Goal: Information Seeking & Learning: Find specific fact

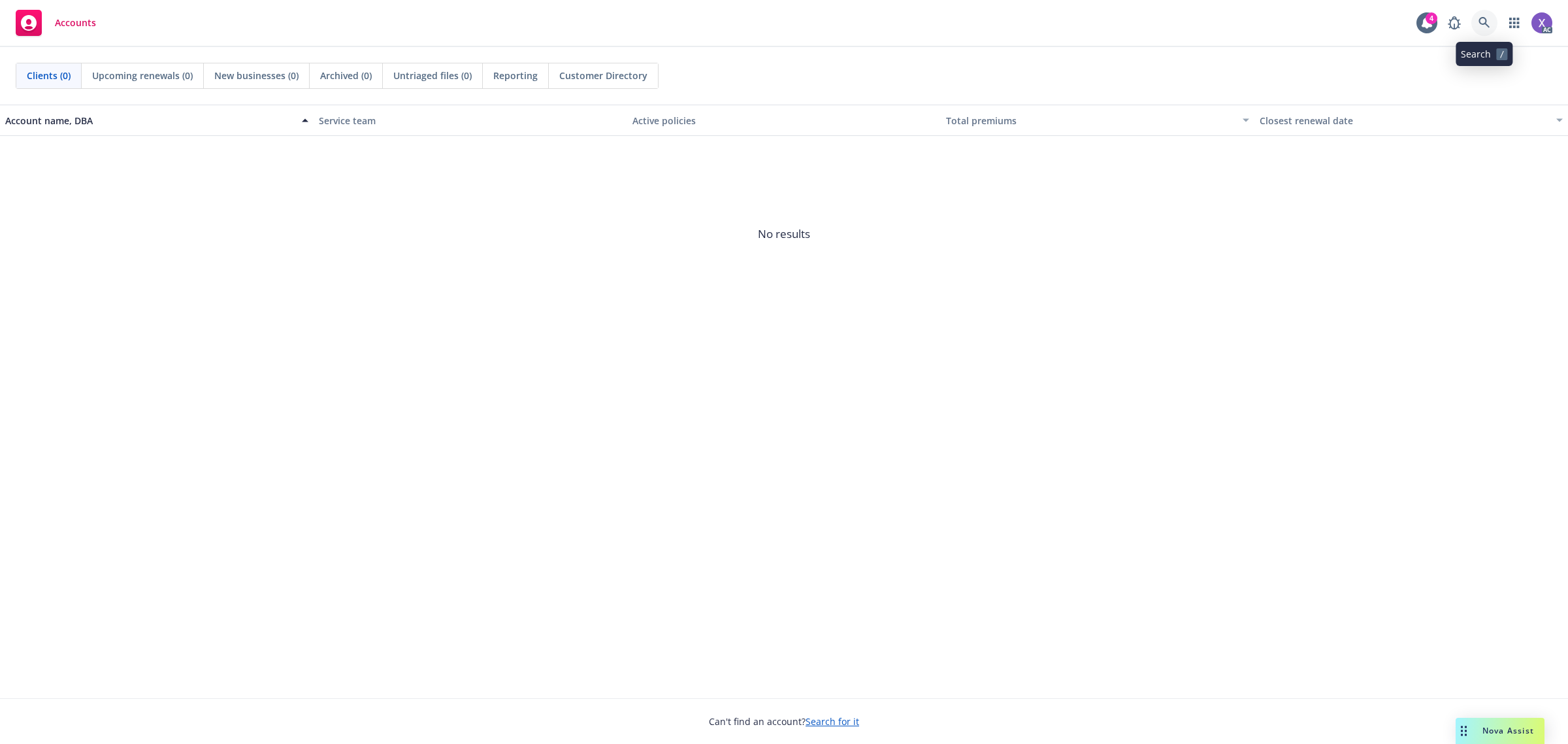
click at [1483, 24] on icon at bounding box center [1485, 23] width 12 height 12
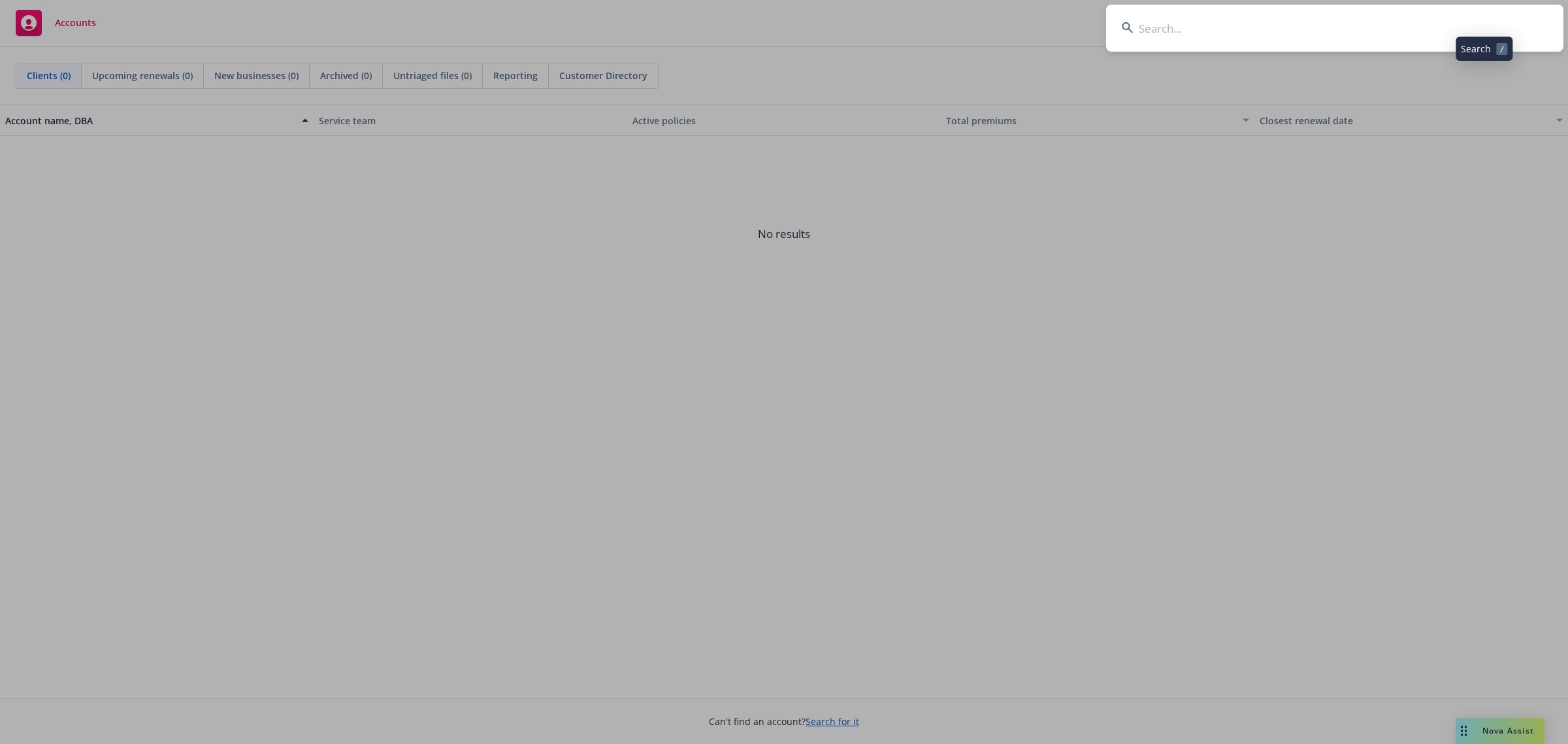
click at [1310, 32] on input at bounding box center [1335, 27] width 458 height 47
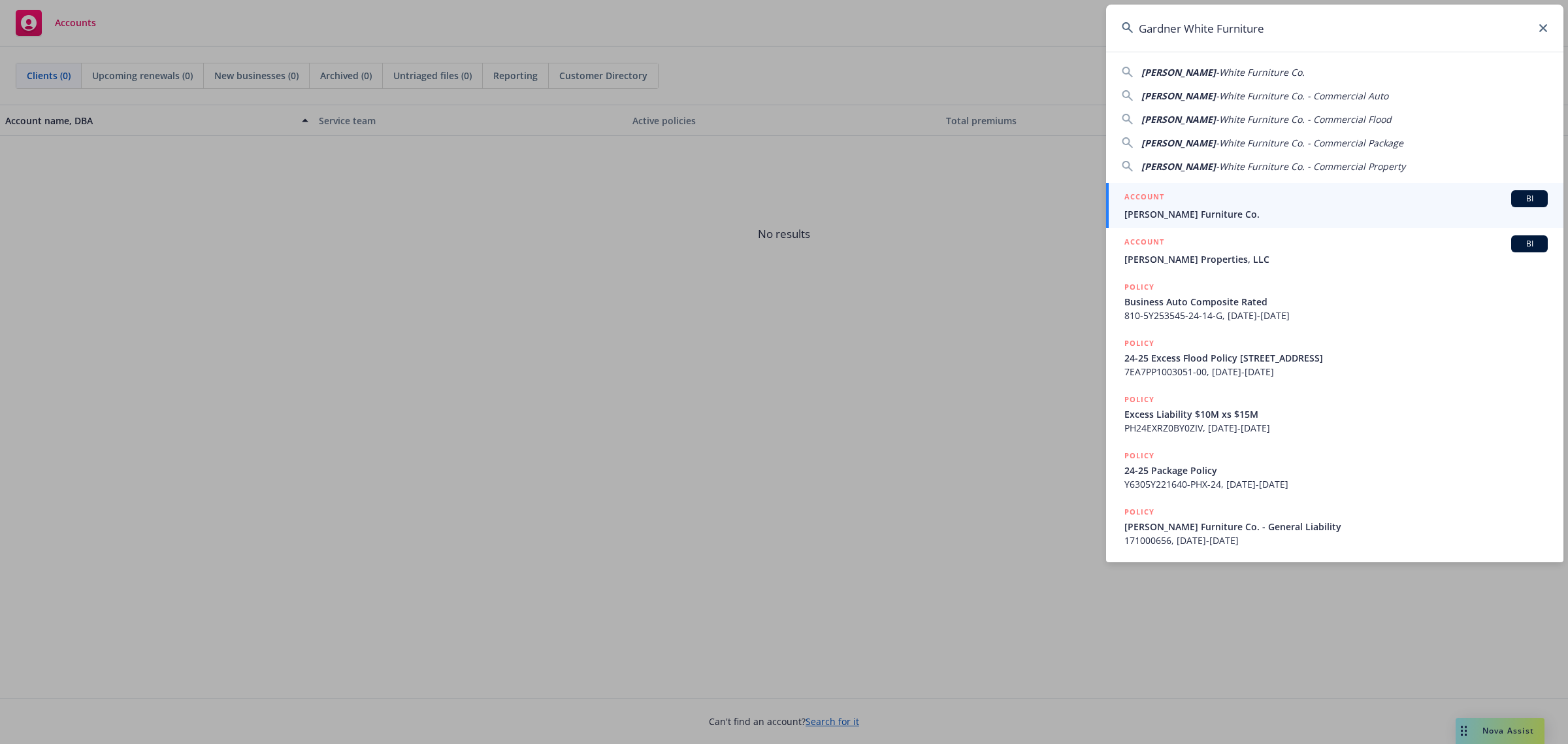
type input "Gardner White Furniture"
click at [1216, 215] on span "Gardner-White Furniture Co." at bounding box center [1337, 214] width 424 height 14
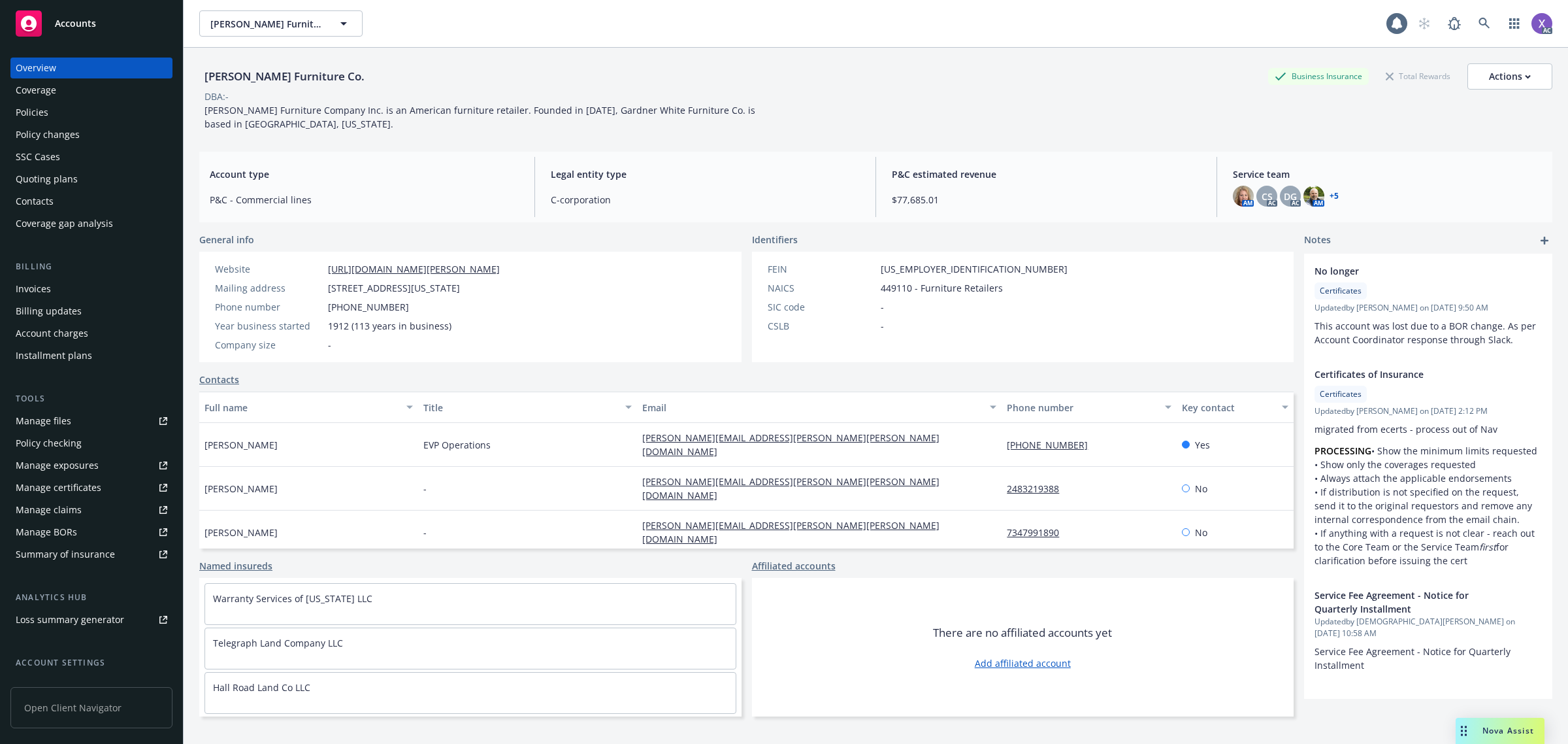
click at [31, 285] on div "Invoices" at bounding box center [32, 289] width 35 height 21
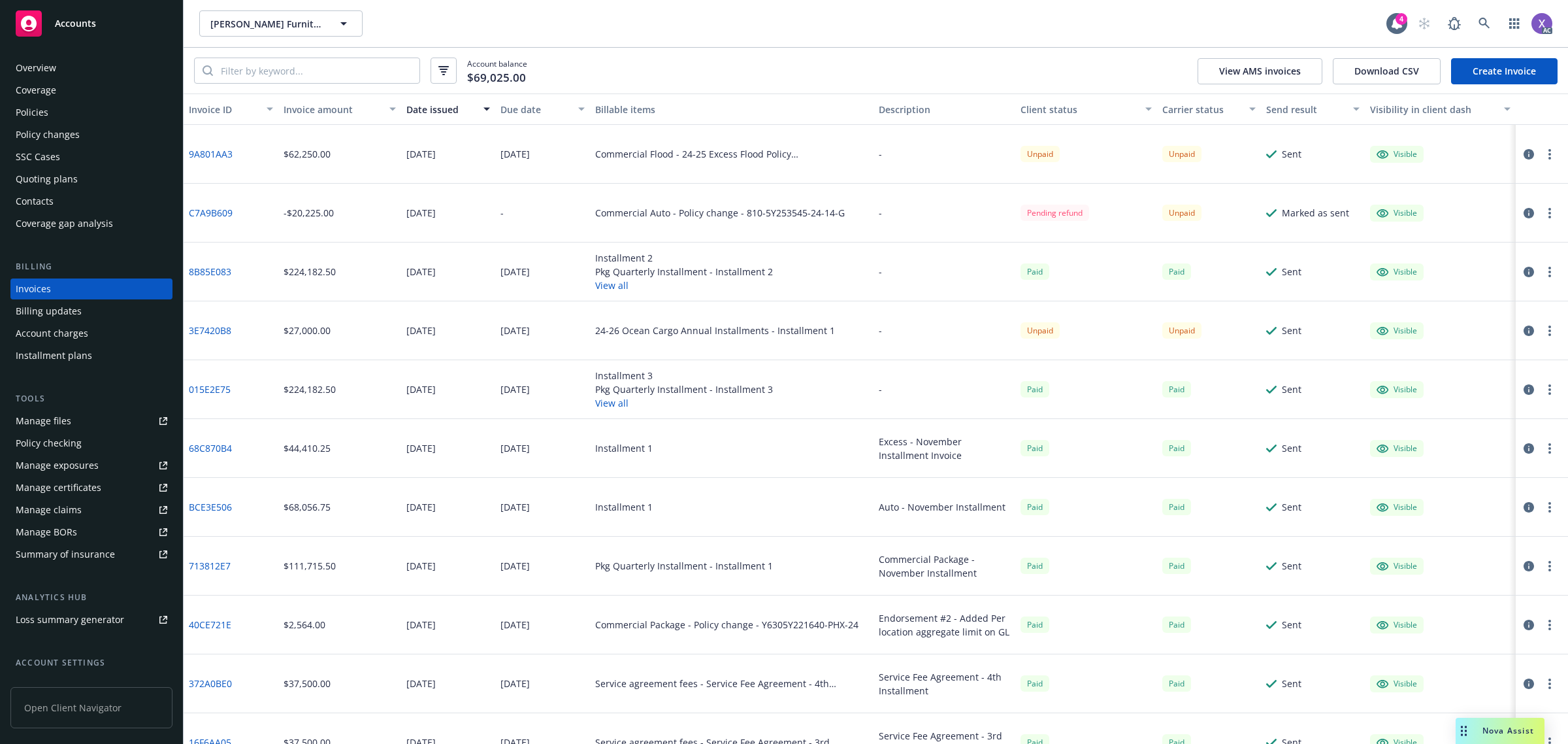
click at [922, 30] on div "Gardner-White Furniture Co. Gardner-White Furniture Co." at bounding box center [792, 23] width 1187 height 26
click at [316, 76] on input "search" at bounding box center [316, 70] width 207 height 25
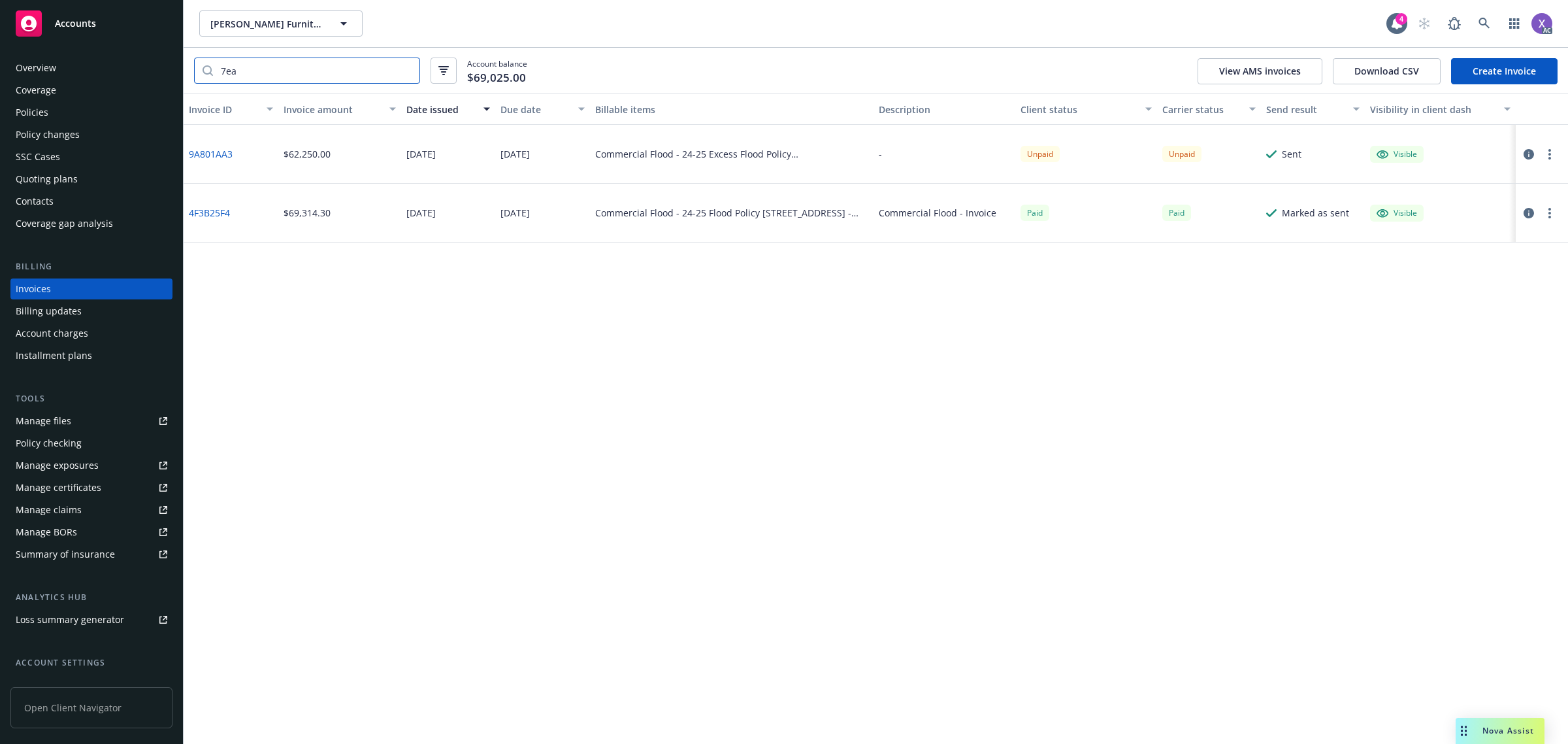
type input "7ea"
click at [1031, 401] on div "Invoice ID Invoice amount Date issued Due date Billable items Description Clien…" at bounding box center [875, 419] width 1384 height 650
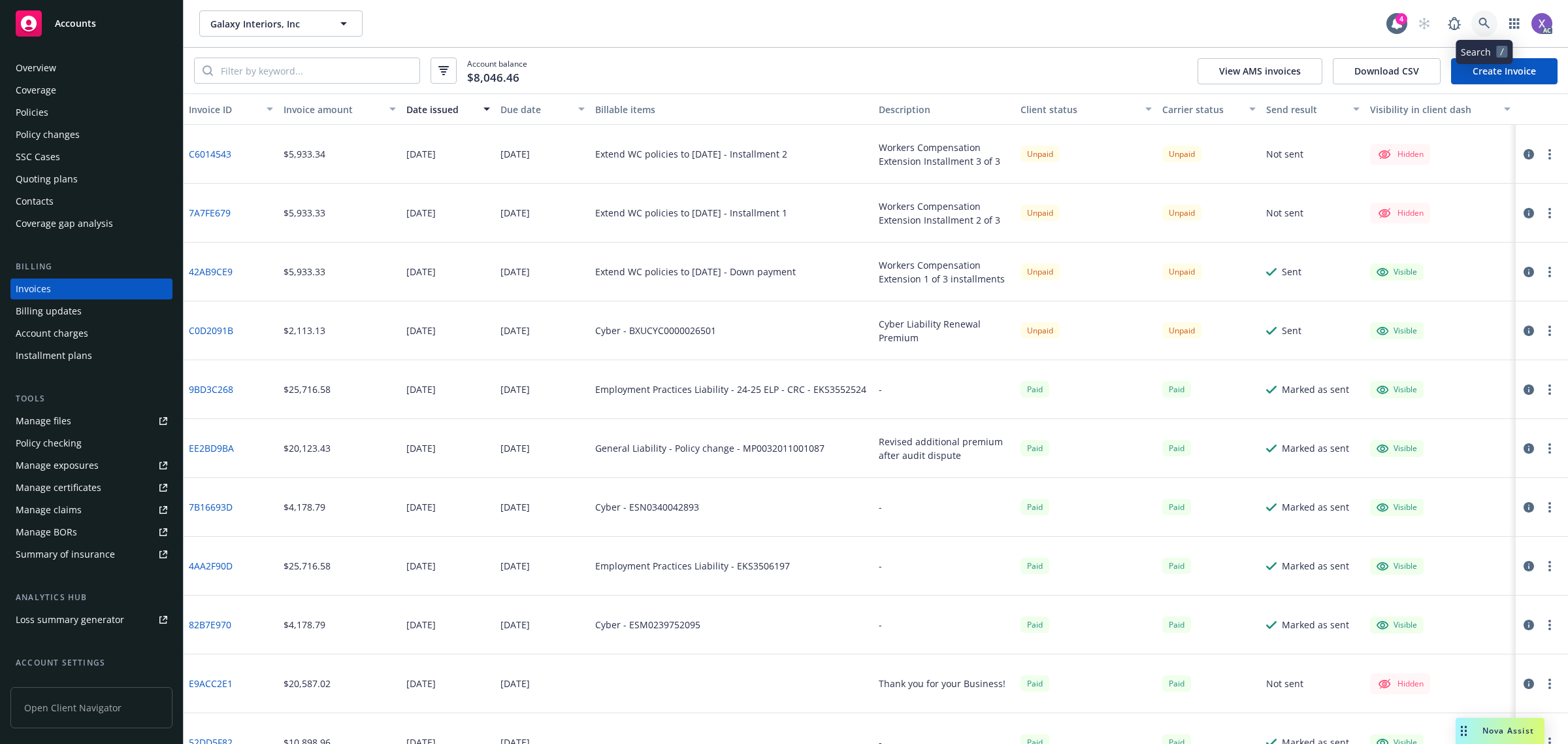
click at [1480, 25] on icon at bounding box center [1485, 24] width 12 height 12
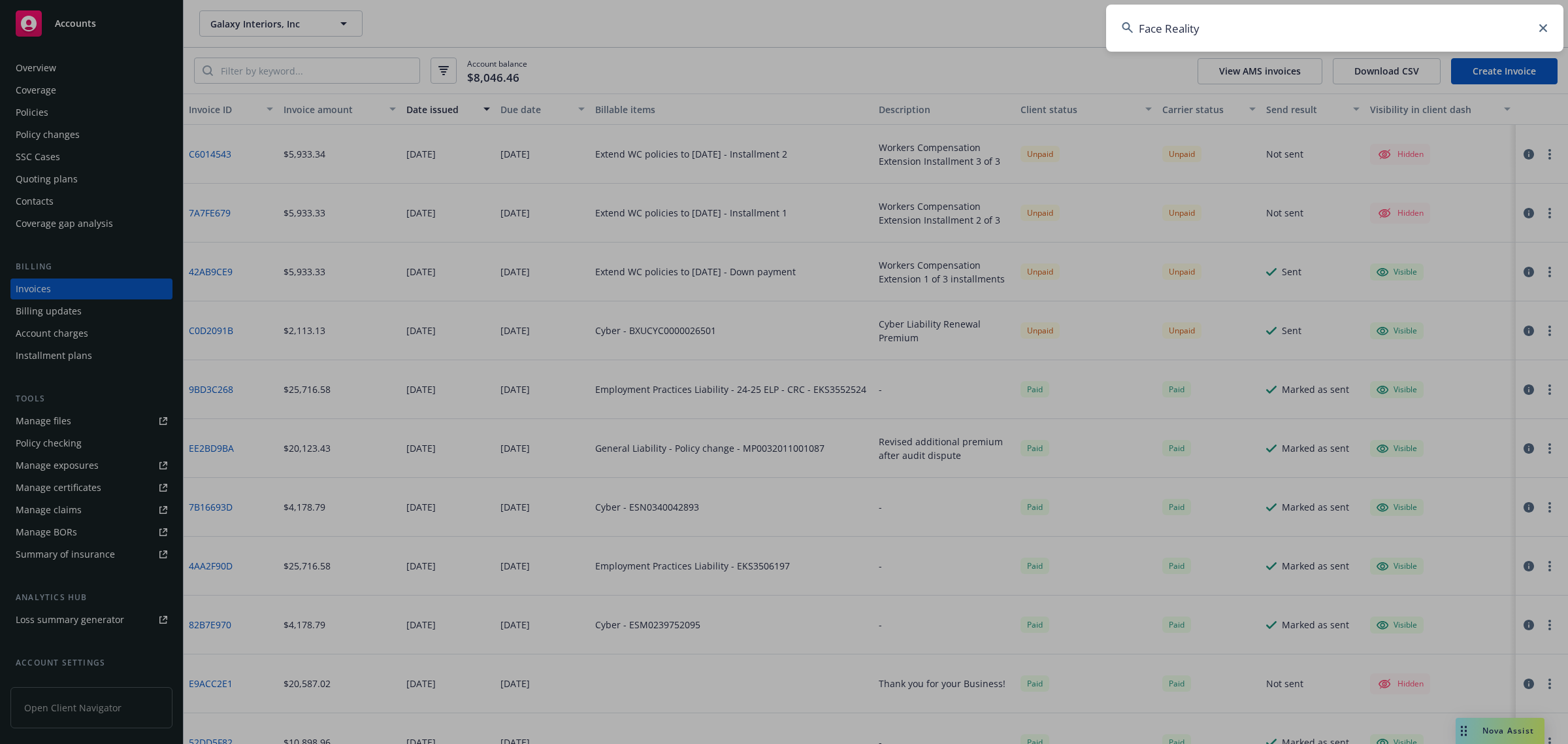
click at [1299, 35] on input "Face Reality" at bounding box center [1335, 27] width 458 height 47
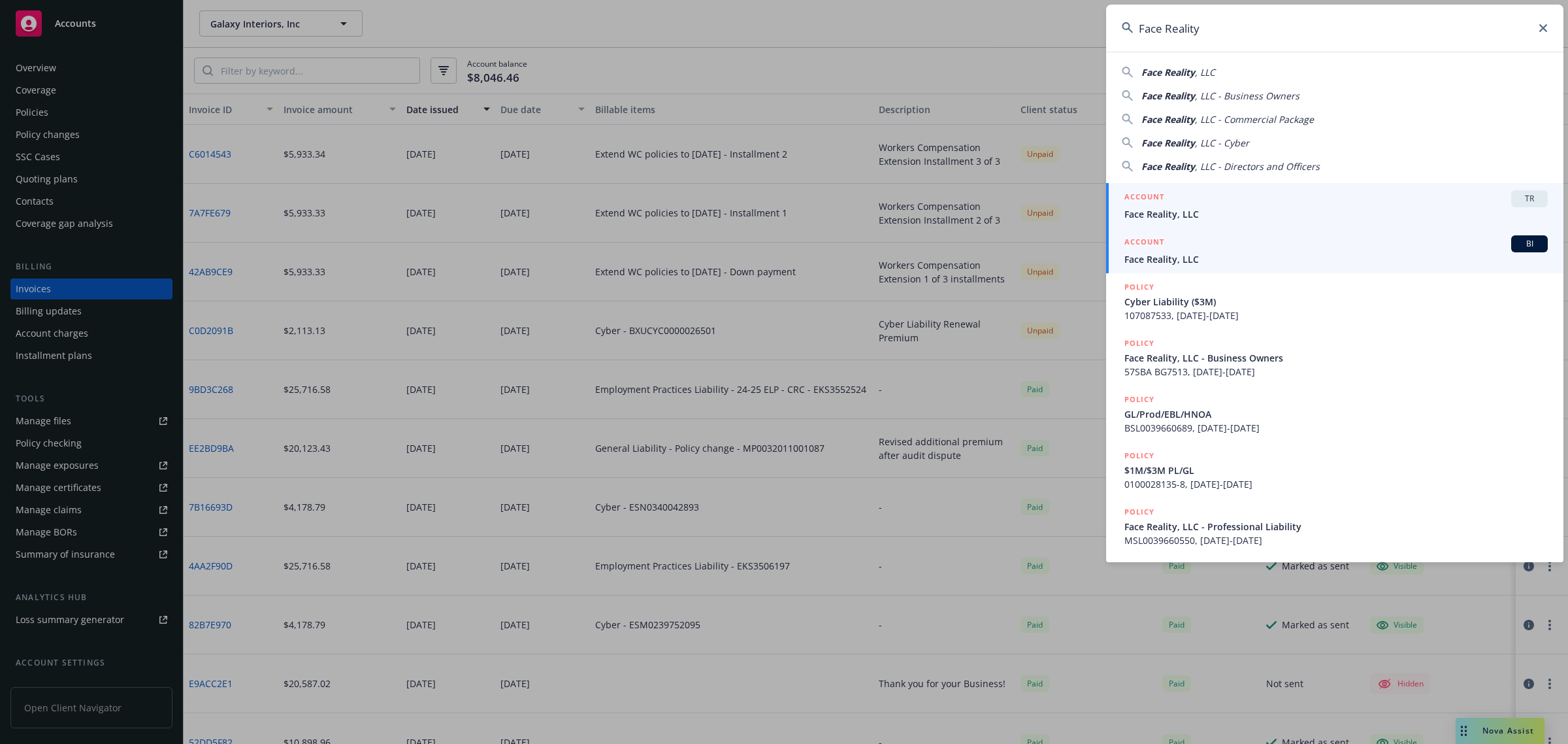
type input "Face Reality"
click at [1186, 255] on span "Face Reality, LLC" at bounding box center [1337, 259] width 424 height 14
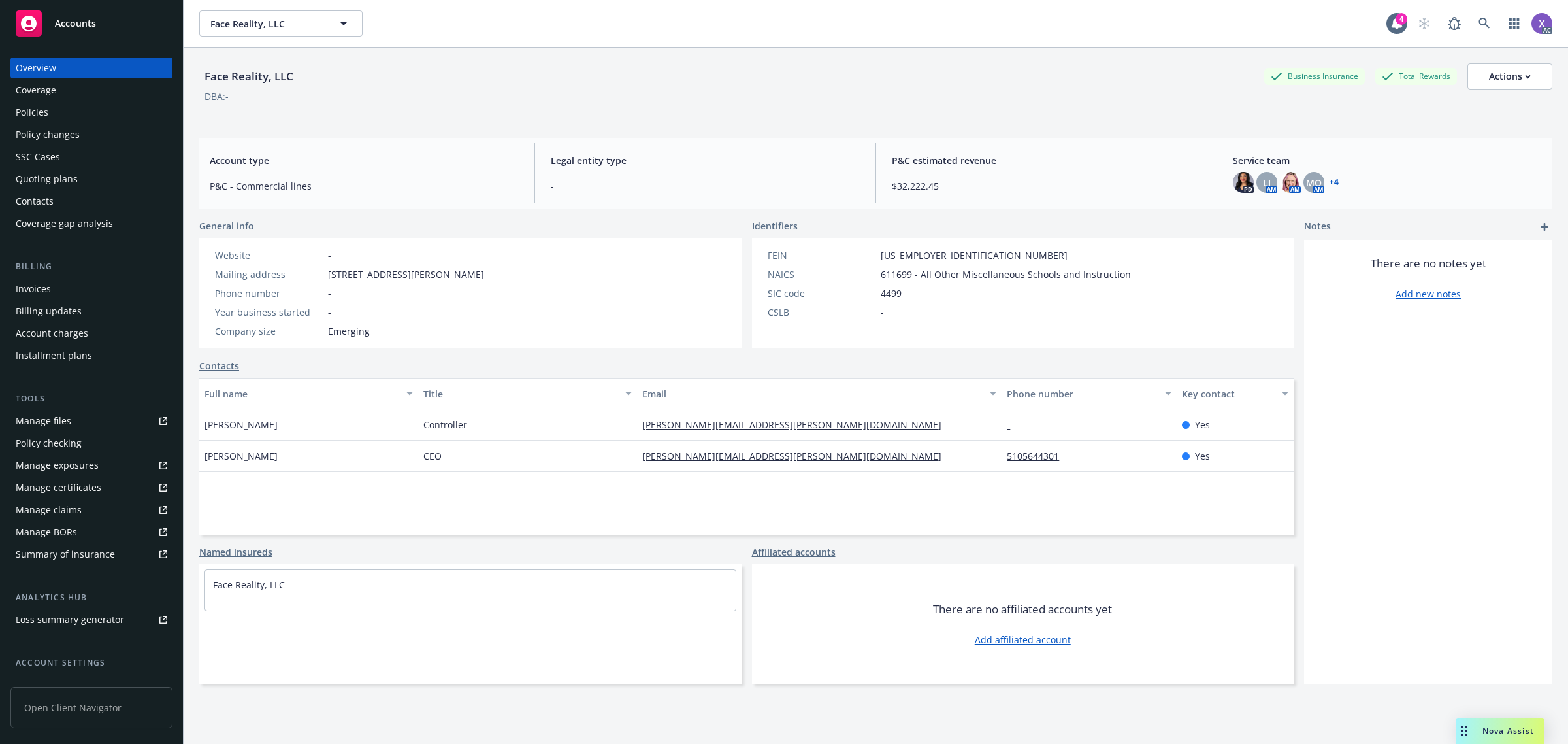
click at [63, 291] on div "Invoices" at bounding box center [91, 289] width 151 height 21
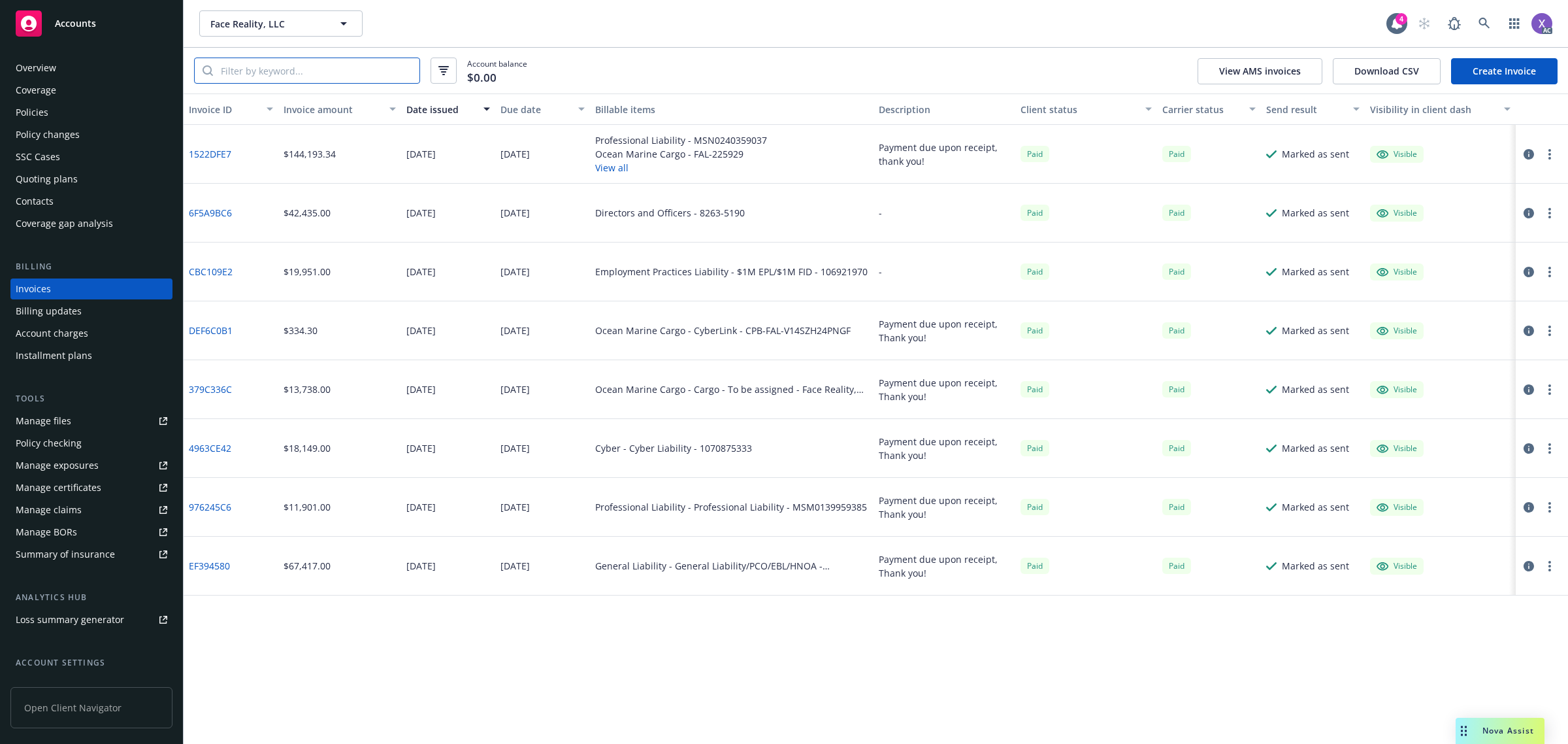
click at [268, 73] on input "search" at bounding box center [316, 70] width 207 height 25
paste input "106921970"
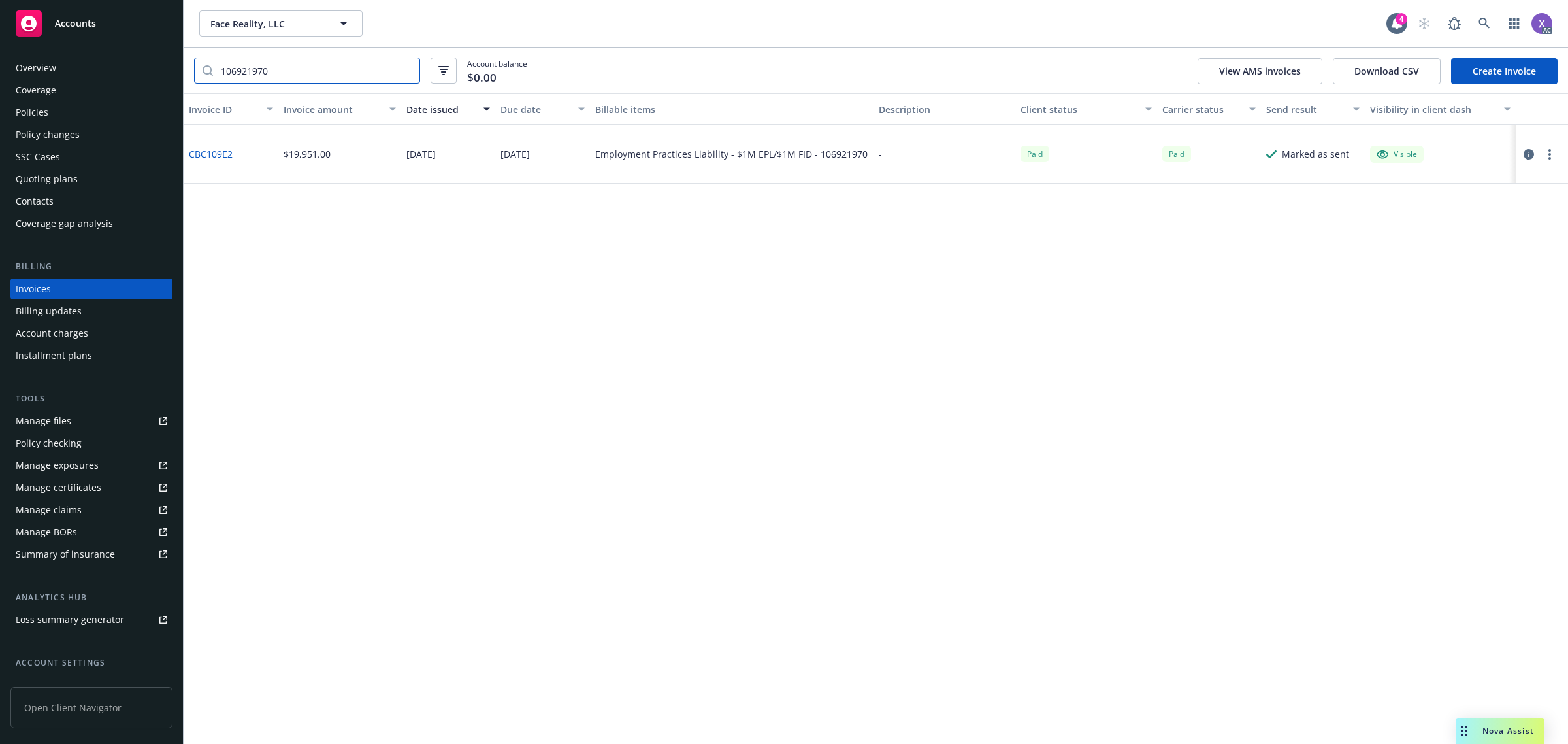
type input "106921970"
drag, startPoint x: 294, startPoint y: 72, endPoint x: 164, endPoint y: 66, distance: 130.1
click at [164, 66] on div "Accounts Overview Coverage Policies Policy changes SSC Cases Quoting plans Cont…" at bounding box center [784, 372] width 1568 height 744
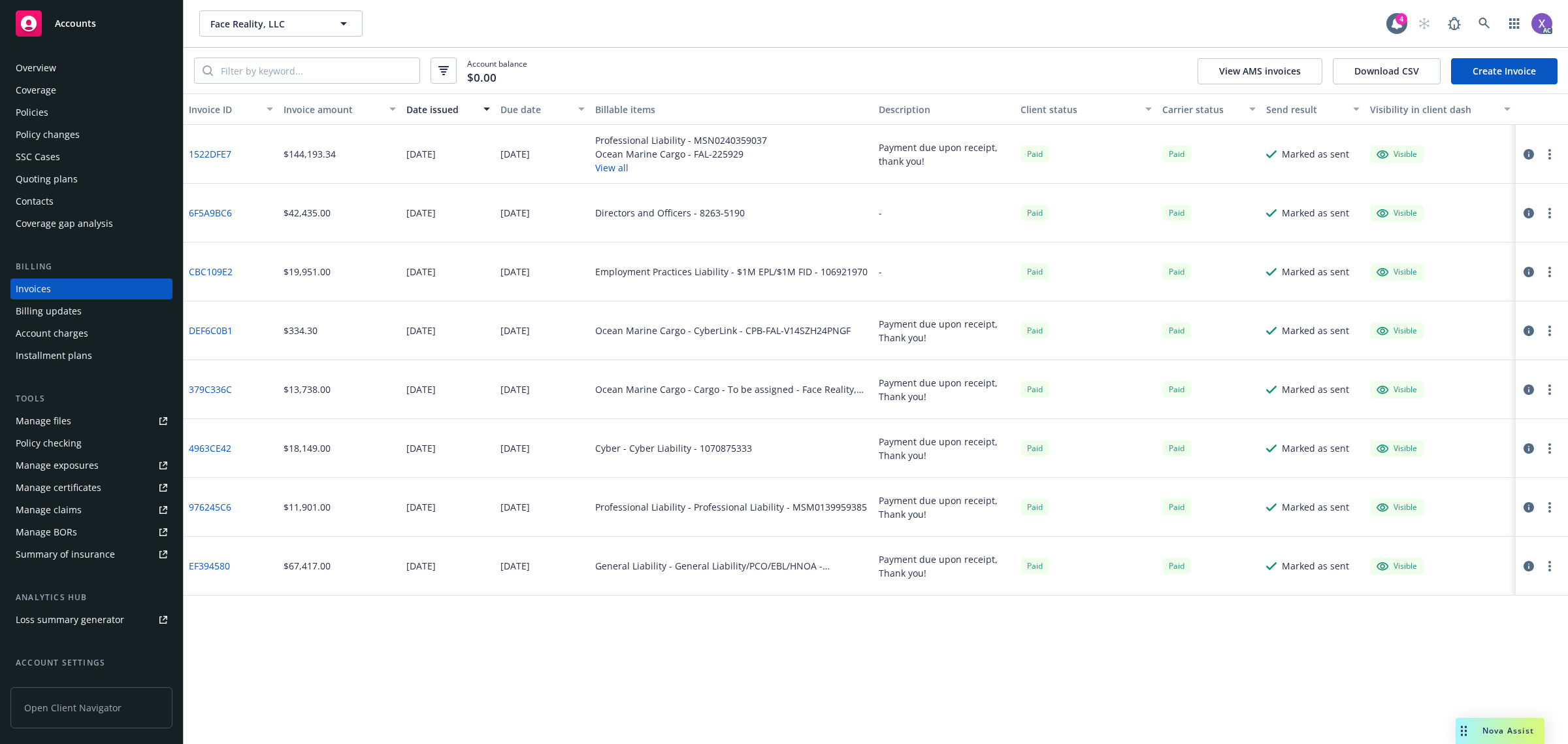
click at [25, 112] on div "Policies" at bounding box center [31, 112] width 32 height 21
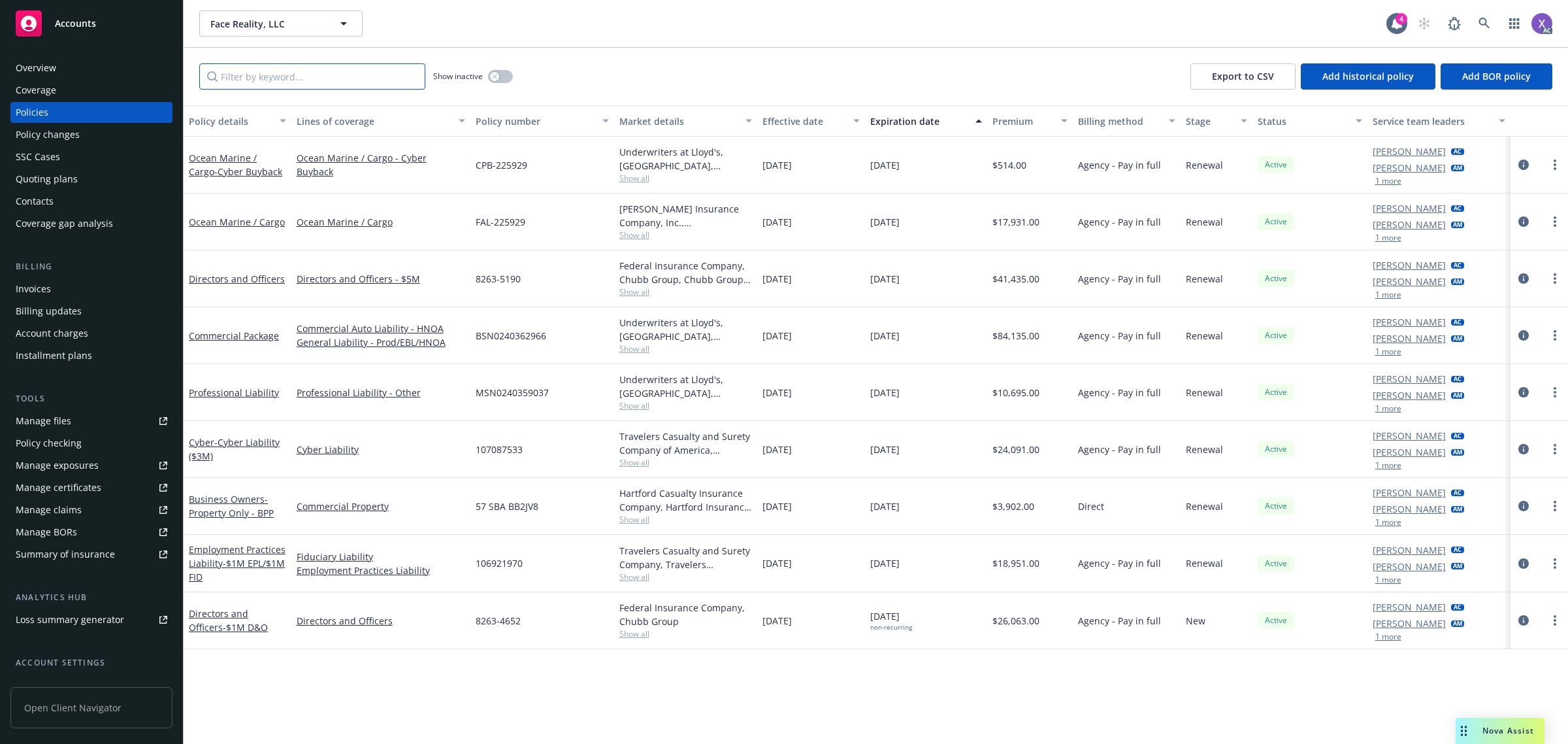
click at [271, 72] on input "Filter by keyword..." at bounding box center [312, 76] width 226 height 26
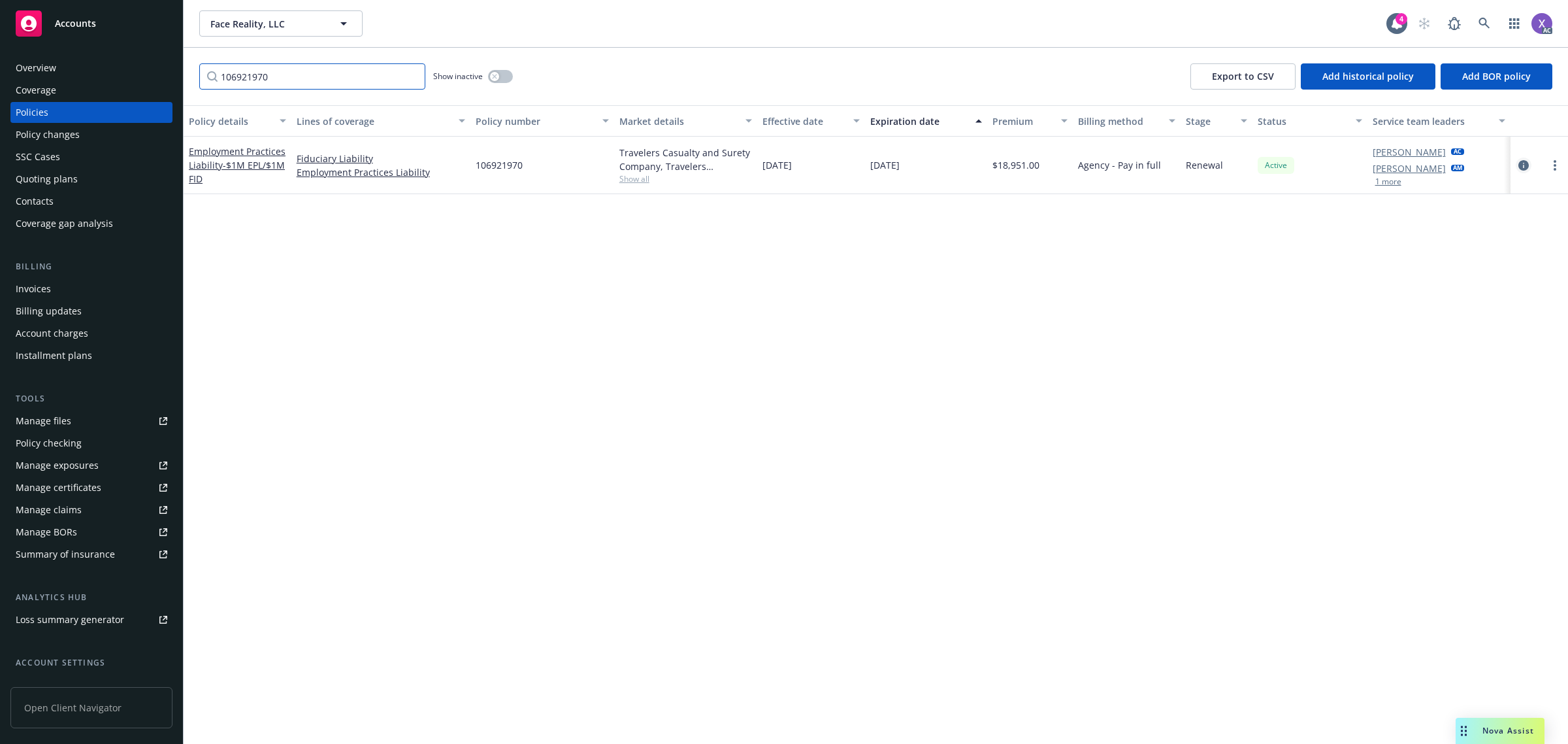
type input "106921970"
click at [1520, 165] on icon "circleInformation" at bounding box center [1524, 165] width 10 height 10
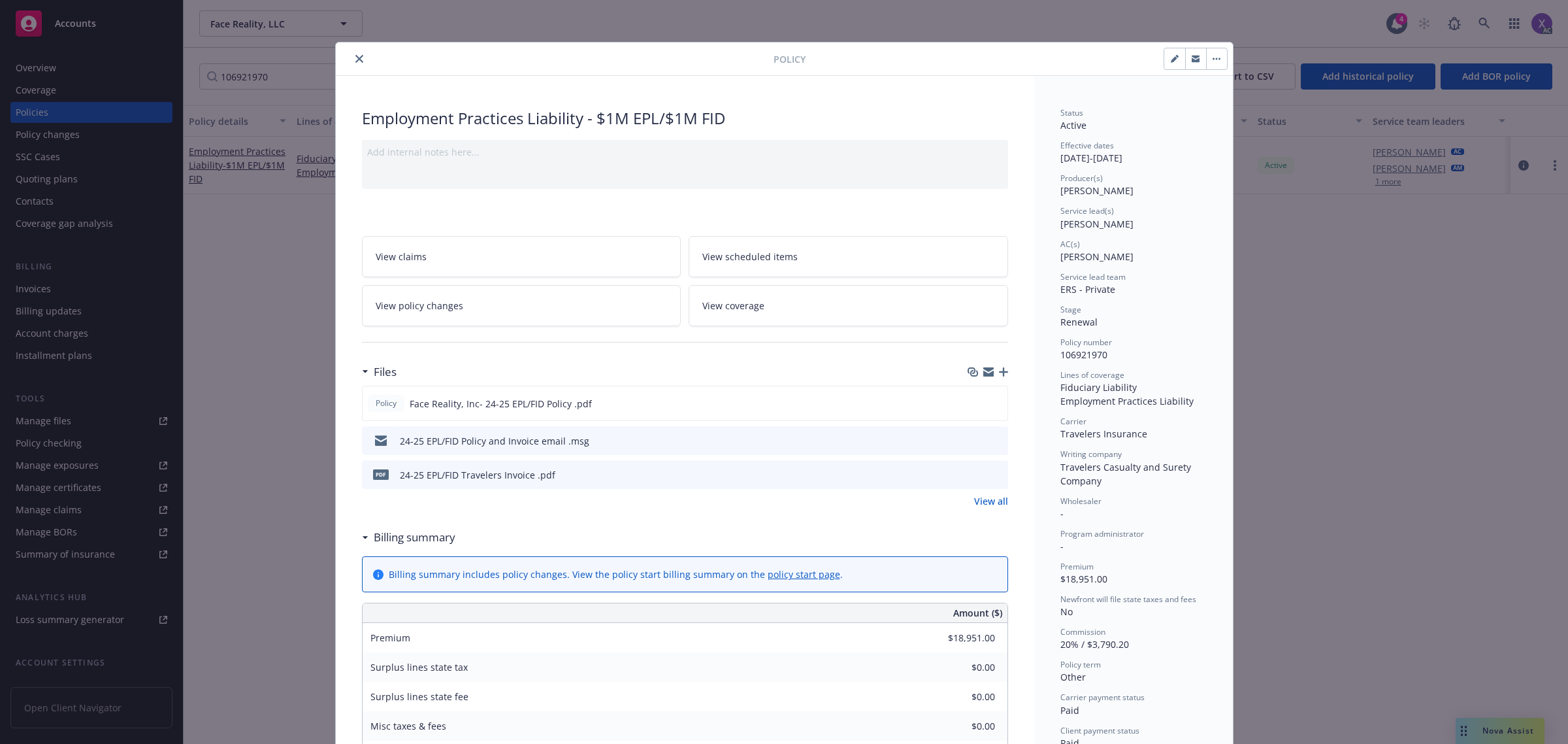
click at [356, 57] on icon "close" at bounding box center [359, 59] width 8 height 8
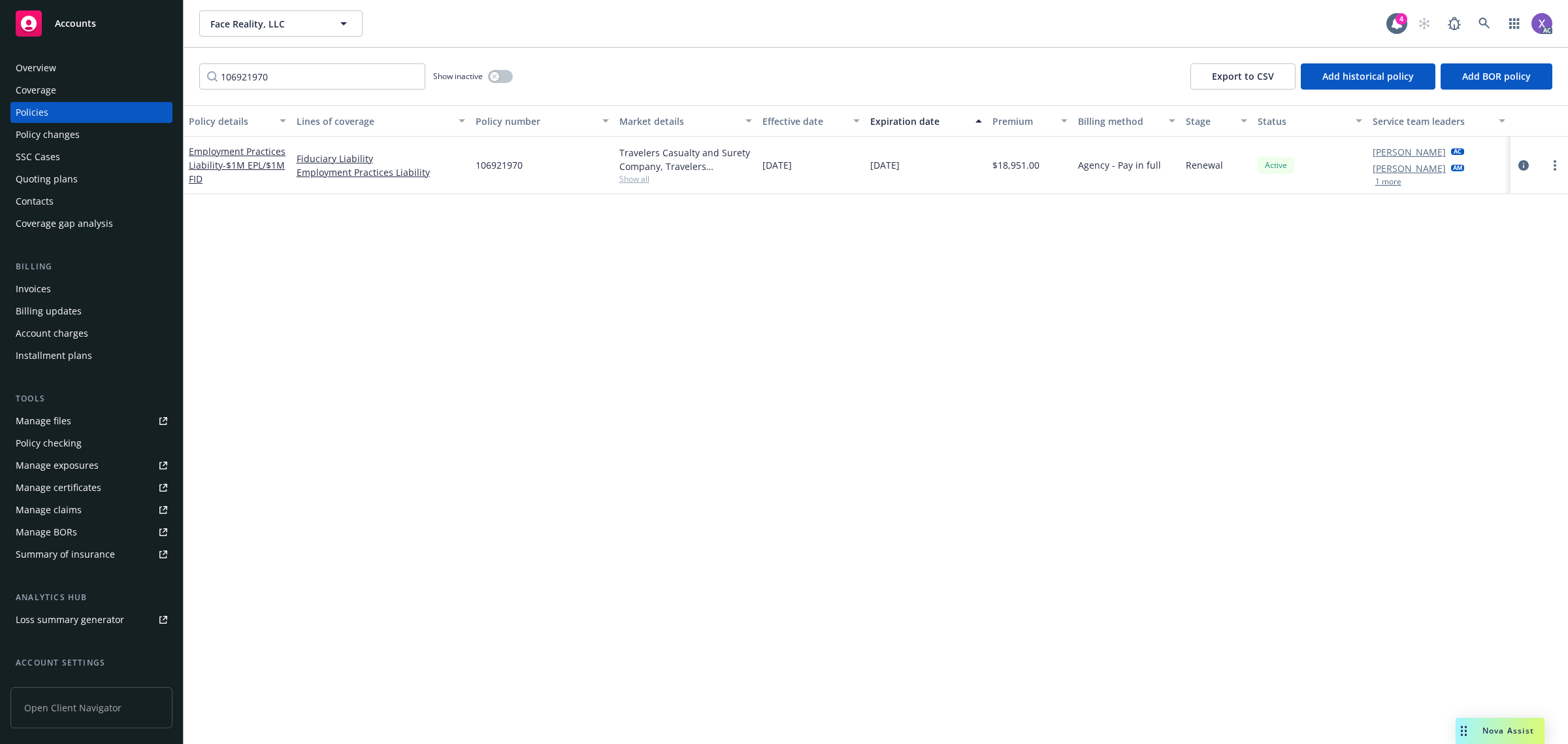
click at [33, 285] on div "Invoices" at bounding box center [32, 289] width 35 height 21
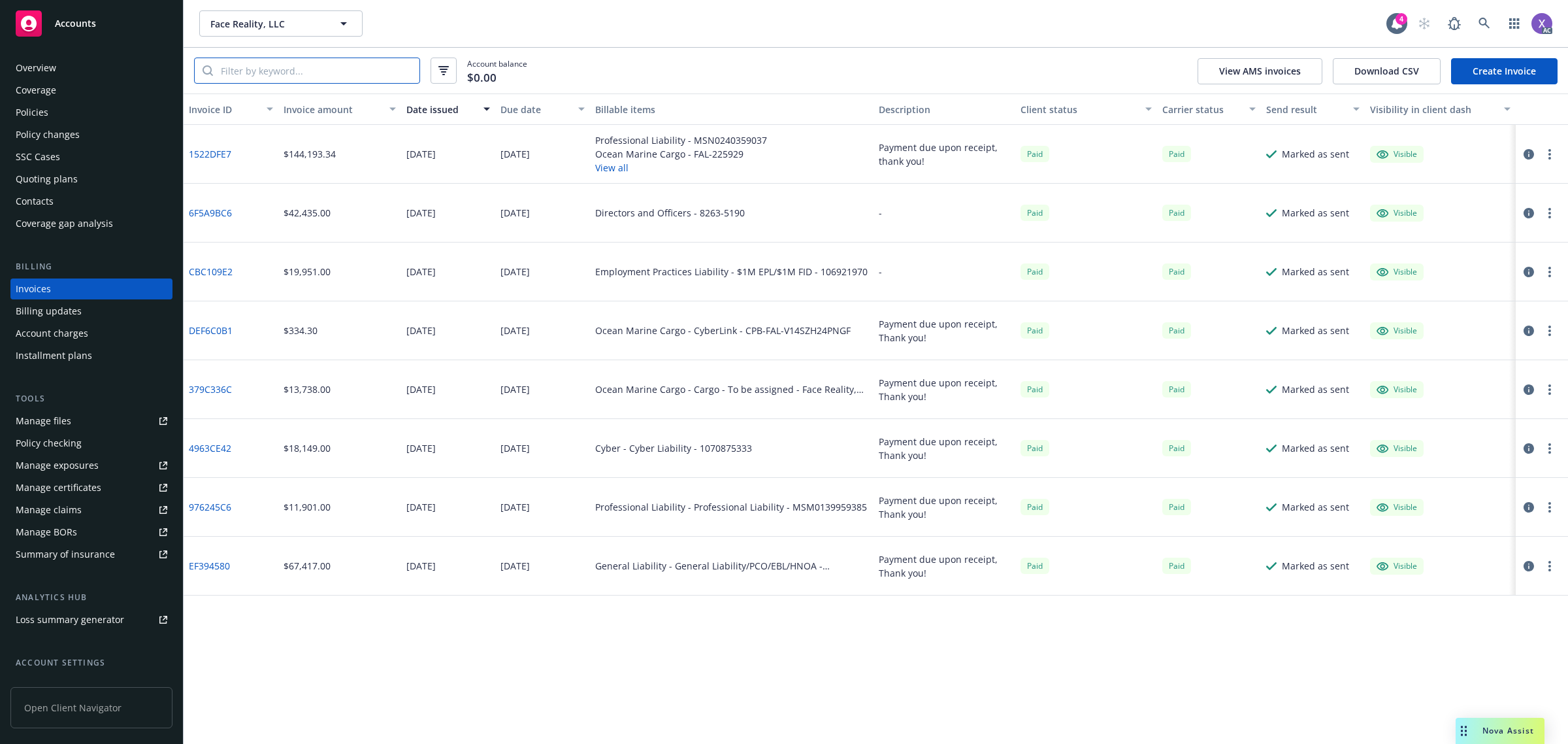
click at [300, 69] on input "search" at bounding box center [316, 70] width 207 height 25
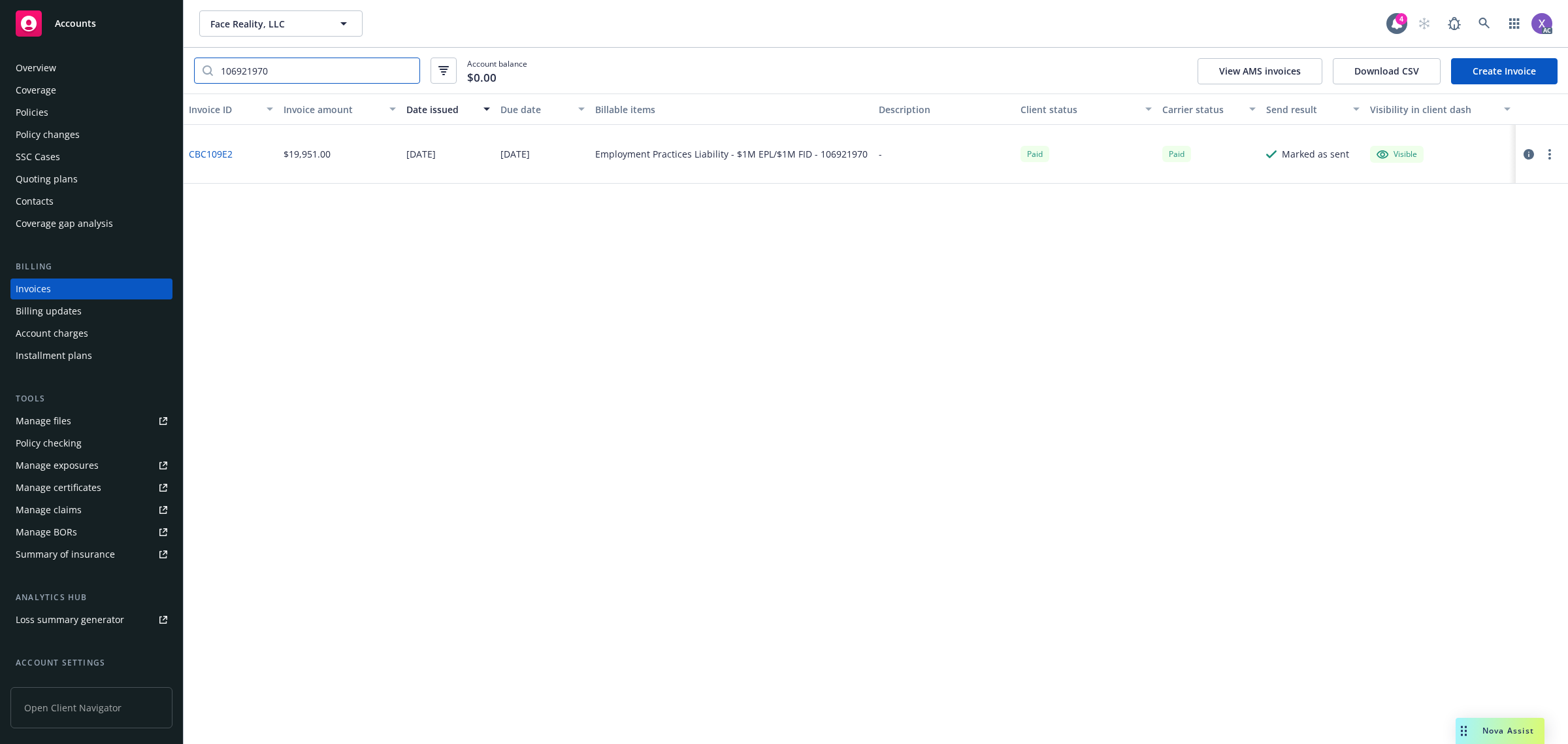
type input "106921970"
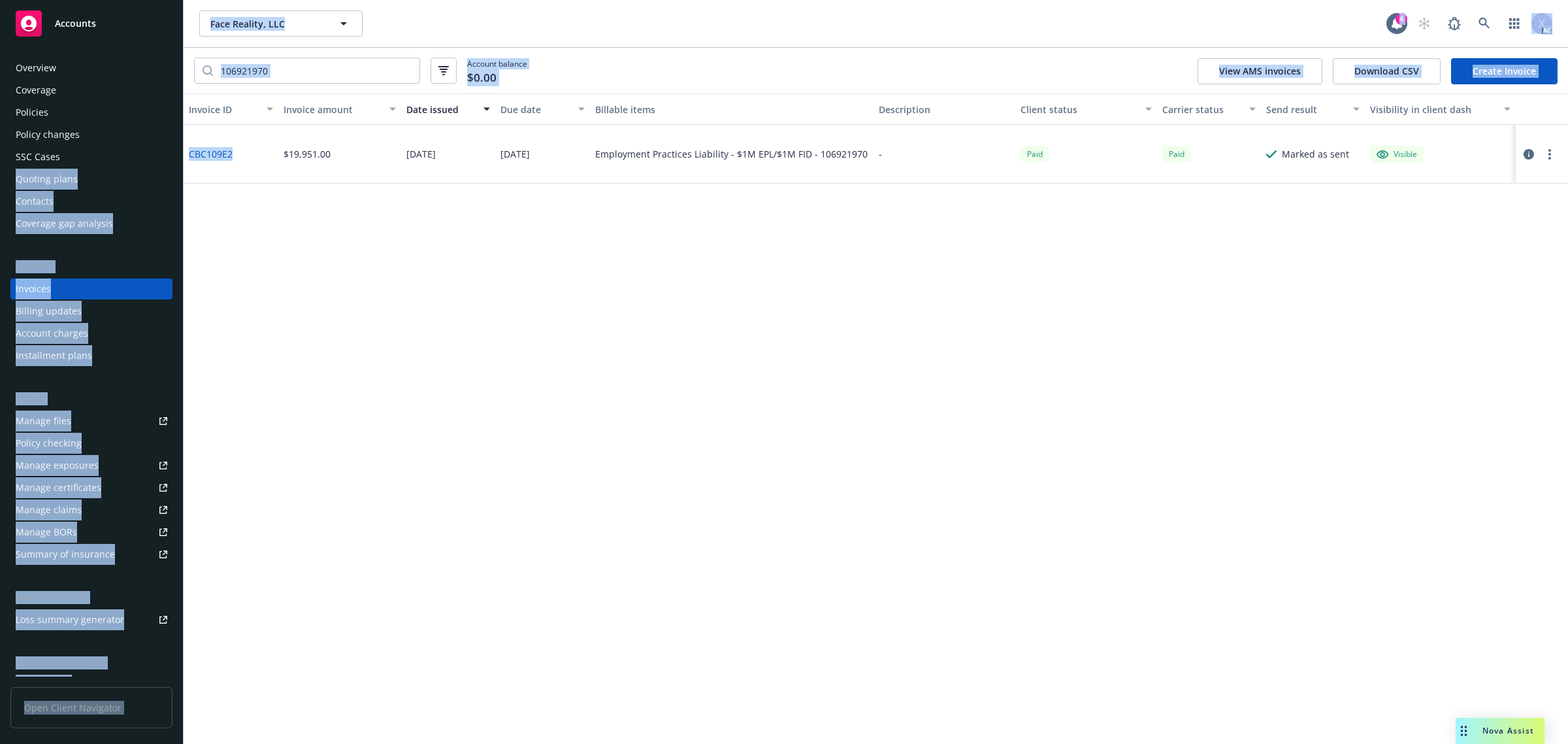
drag, startPoint x: 232, startPoint y: 152, endPoint x: 180, endPoint y: 151, distance: 52.0
click at [180, 151] on div "Accounts Overview Coverage Policies Policy changes SSC Cases Quoting plans Cont…" at bounding box center [784, 372] width 1568 height 744
copy div "Quoting plans Contacts Coverage gap analysis Billing Invoices Billing updates A…"
click at [252, 162] on div "CBC109E2" at bounding box center [231, 154] width 94 height 59
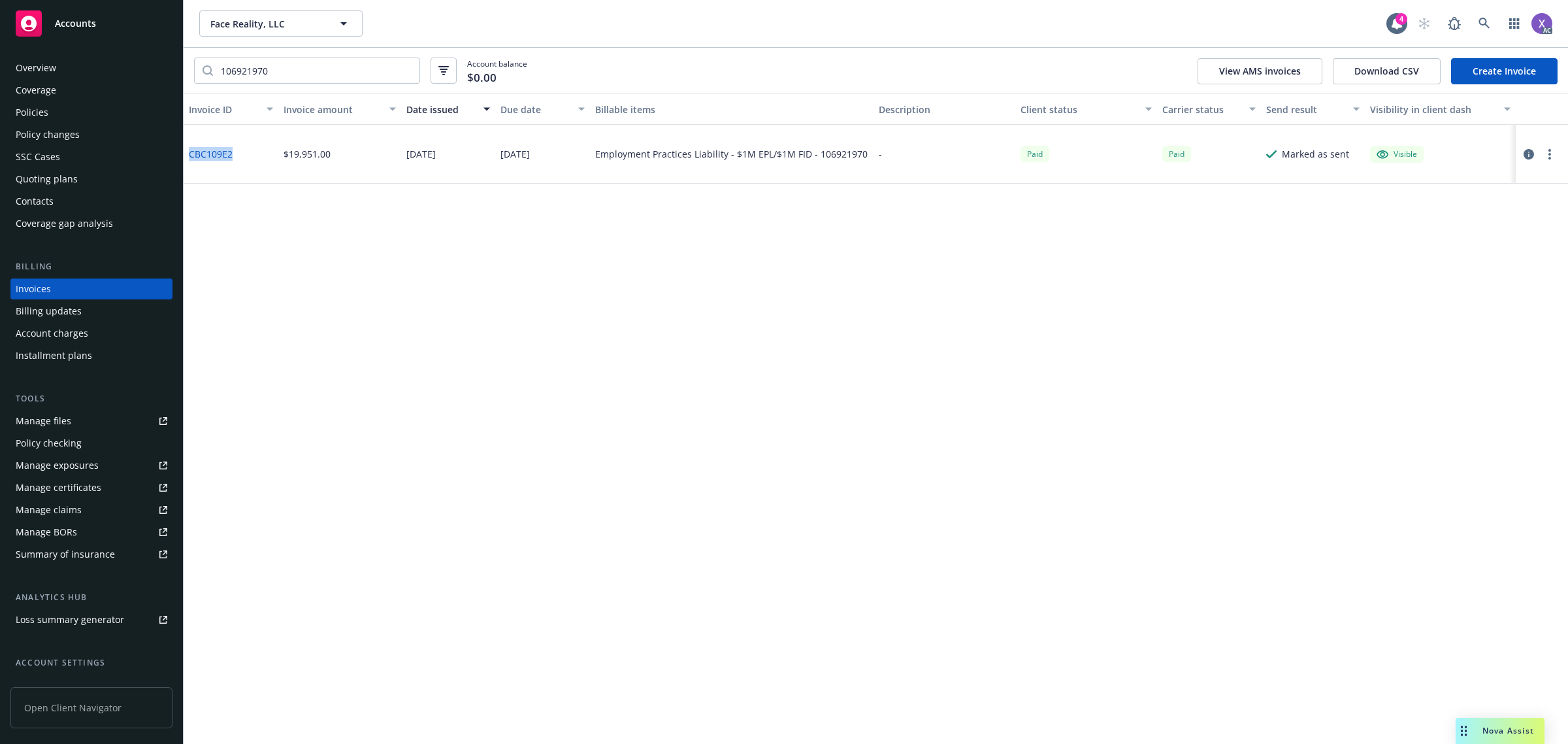
drag, startPoint x: 242, startPoint y: 157, endPoint x: 187, endPoint y: 156, distance: 55.0
click at [187, 156] on div "CBC109E2" at bounding box center [231, 154] width 94 height 59
copy link "CBC109E2"
